Goal: Transaction & Acquisition: Purchase product/service

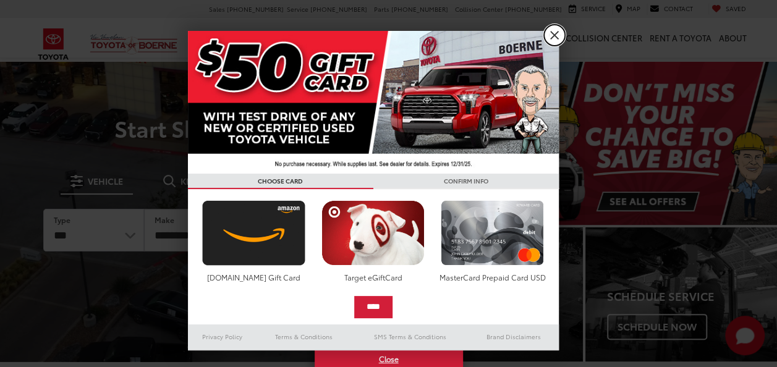
click at [552, 38] on link "X" at bounding box center [554, 35] width 21 height 21
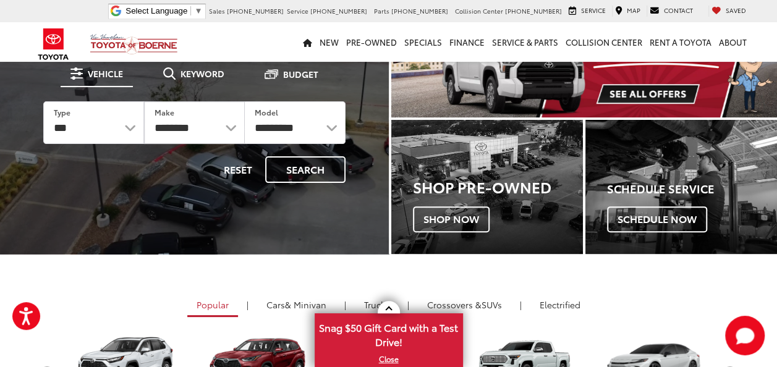
scroll to position [124, 0]
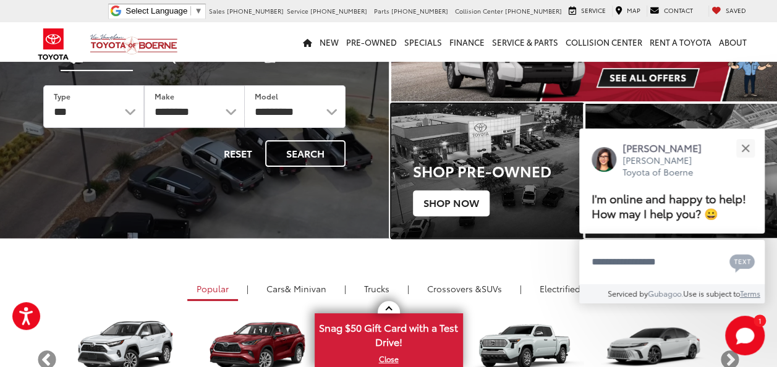
click at [452, 197] on span "Shop Now" at bounding box center [451, 203] width 77 height 26
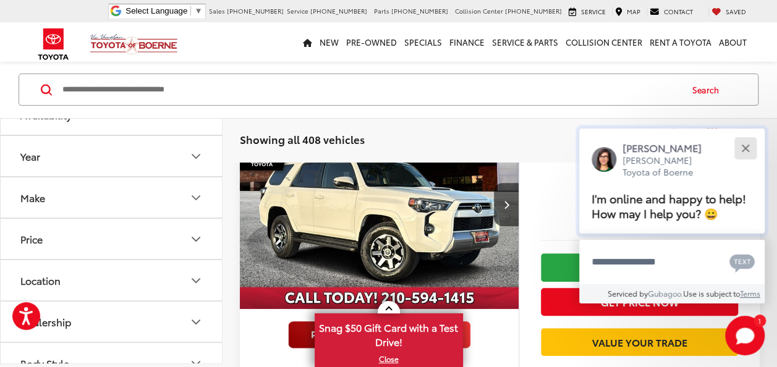
click at [744, 147] on div "Close" at bounding box center [745, 148] width 8 height 8
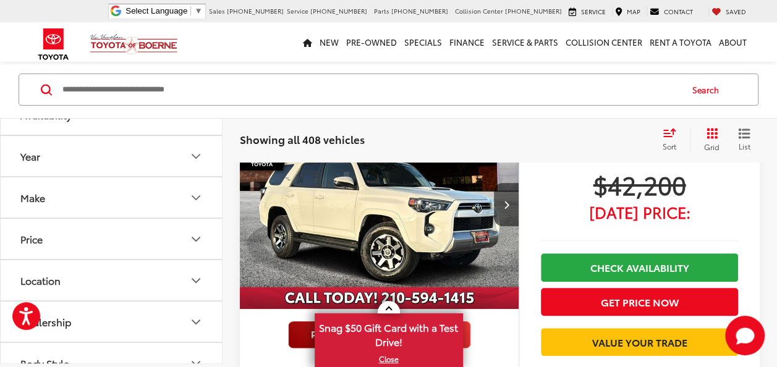
click at [749, 142] on span "List" at bounding box center [744, 147] width 12 height 11
click at [663, 131] on icon "Select sort value" at bounding box center [670, 132] width 14 height 9
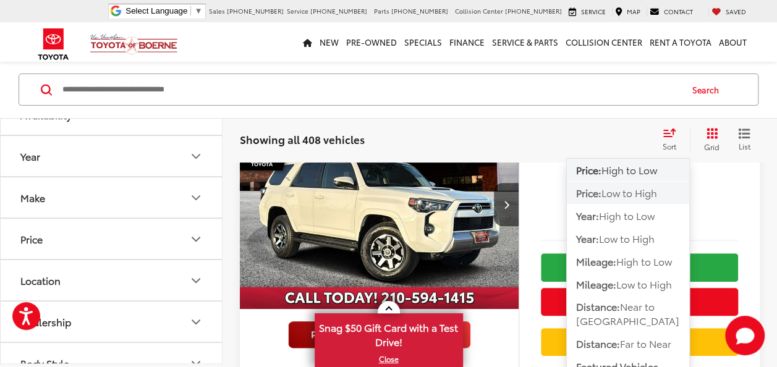
click at [623, 193] on span "Low to High" at bounding box center [629, 192] width 56 height 14
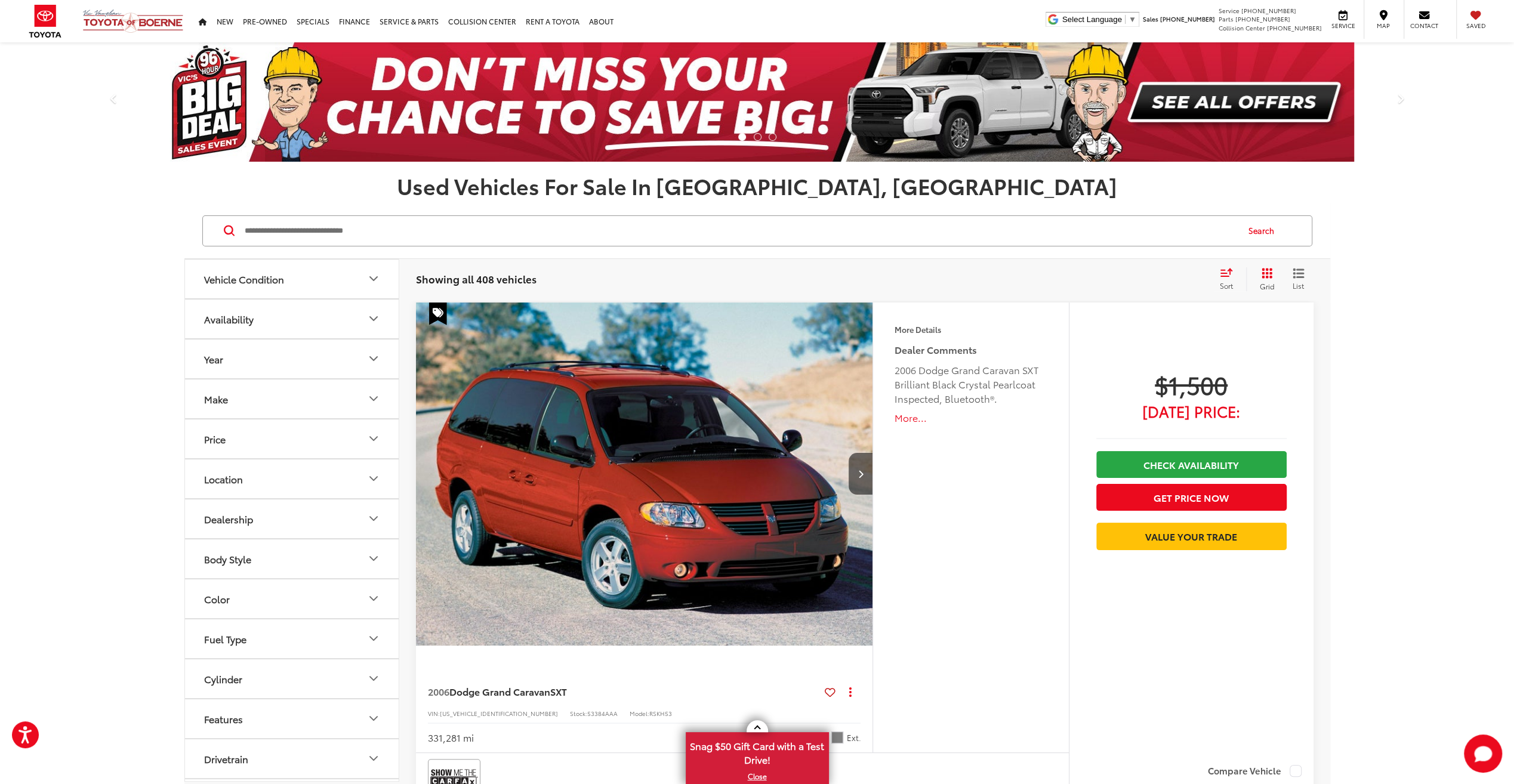
click at [749, 353] on div "More Details Comments Dealer Comments 2006 Dodge Grand Caravan SXT Brilliant Bl…" at bounding box center [970, 527] width 196 height 451
